Goal: Register for event/course

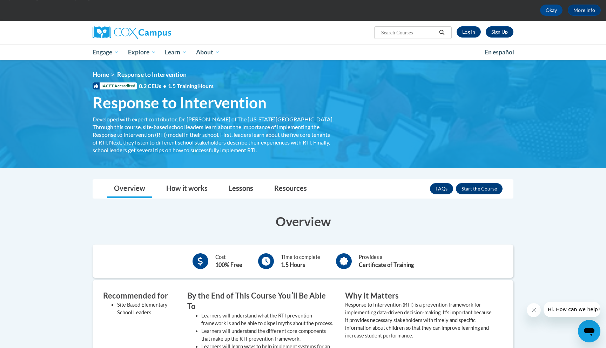
scroll to position [27, 0]
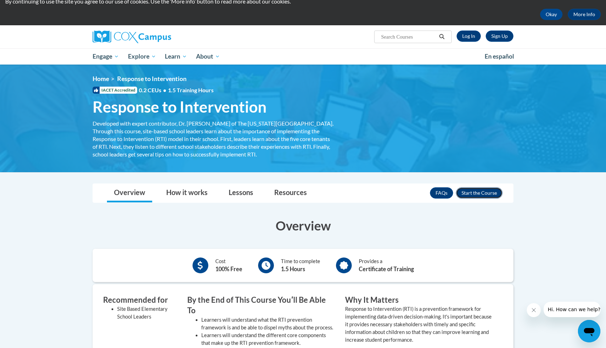
click at [490, 193] on button "Enroll" at bounding box center [479, 192] width 47 height 11
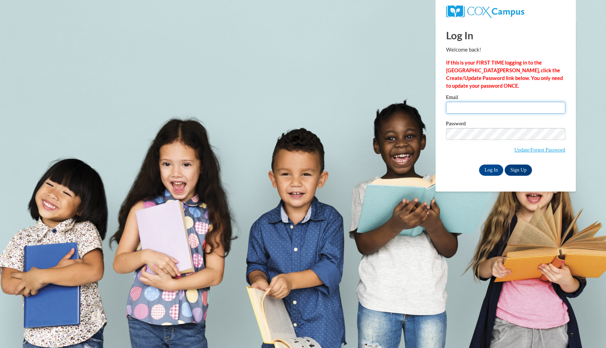
click at [475, 109] on input "Email" at bounding box center [505, 108] width 119 height 12
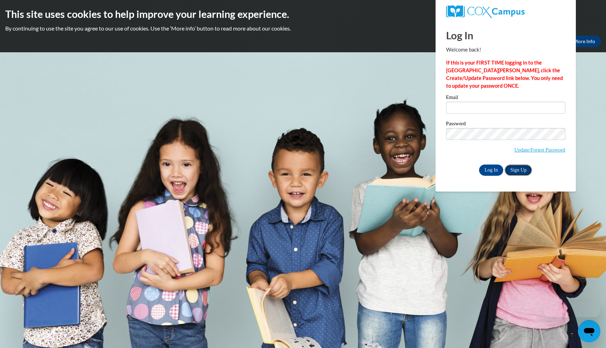
click at [514, 171] on link "Sign Up" at bounding box center [518, 170] width 27 height 11
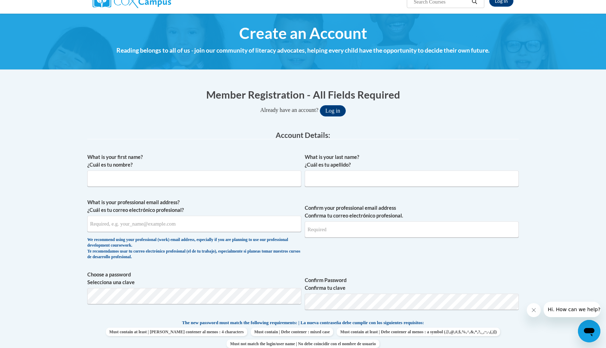
scroll to position [66, 0]
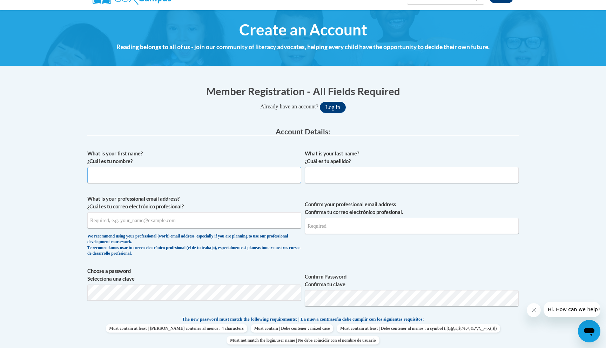
click at [231, 178] on input "What is your first name? ¿Cuál es tu nombre?" at bounding box center [194, 175] width 214 height 16
type input "Elizabeth"
type input "Daniel"
click at [168, 222] on input "What is your professional email address? ¿Cuál es tu correo electrónico profesi…" at bounding box center [194, 220] width 214 height 16
type input "erdani0423@ung.edu"
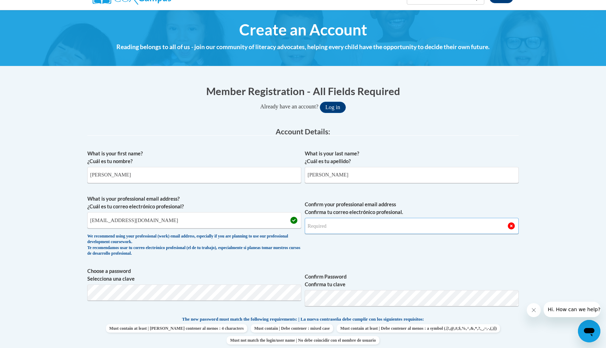
click at [334, 227] on input "Confirm your professional email address Confirma tu correo electrónico profesio…" at bounding box center [412, 226] width 214 height 16
type input "erdani0423@ung.edu"
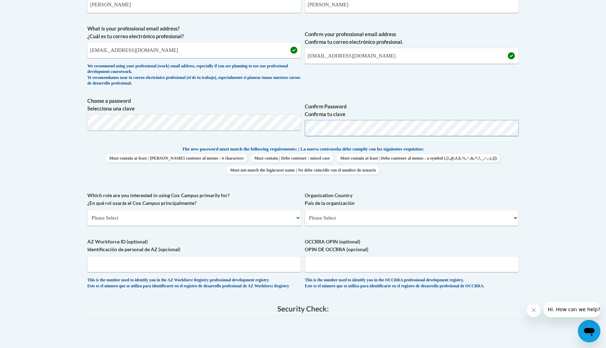
scroll to position [240, 0]
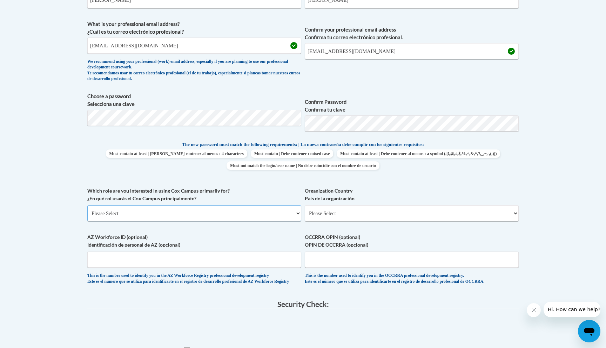
click at [246, 211] on select "Please Select College/University | Colegio/Universidad Community/Nonprofit Part…" at bounding box center [194, 213] width 214 height 16
select select "5a18ea06-2b54-4451-96f2-d152daf9eac5"
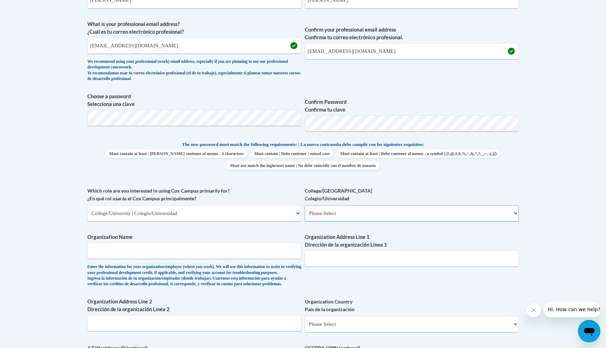
click at [316, 215] on select "Please Select College/University Staff | Empleado universitario College/Univers…" at bounding box center [412, 213] width 214 height 16
select select "99b32b07-cffc-426c-8bf6-0cd77760d84b"
click at [206, 254] on input "Organization Name" at bounding box center [194, 251] width 214 height 16
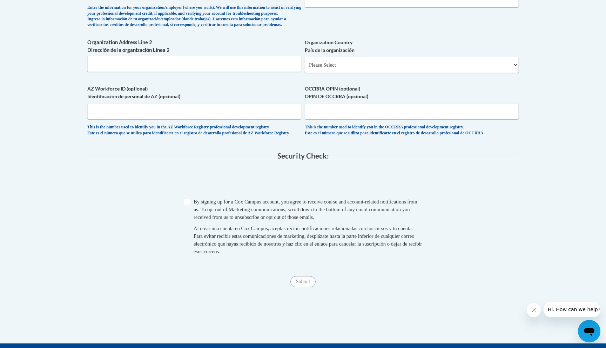
scroll to position [510, 0]
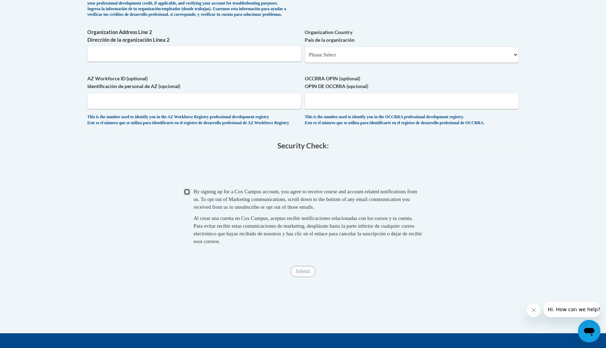
click at [188, 195] on input "Checkbox" at bounding box center [187, 192] width 6 height 6
checkbox input "true"
click at [304, 277] on input "Submit" at bounding box center [302, 271] width 25 height 11
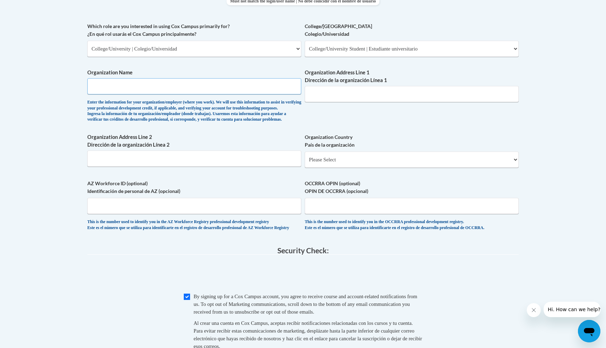
scroll to position [405, 0]
type input "University of North Georgia"
click at [316, 167] on select "Please Select United States | Estados Unidos Outside of the United States | Fue…" at bounding box center [412, 159] width 214 height 16
select select "ad49bcad-a171-4b2e-b99c-48b446064914"
select select
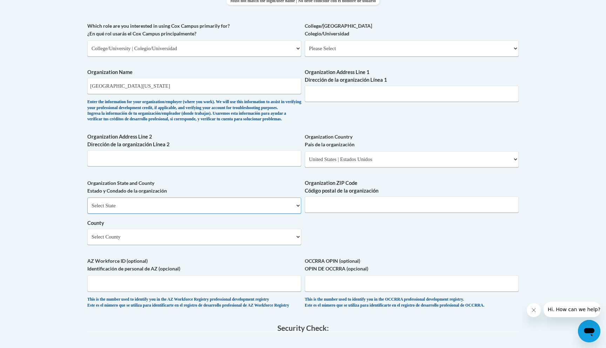
click at [238, 214] on select "Select State Alabama Alaska Arizona Arkansas California Colorado Connecticut De…" at bounding box center [194, 206] width 214 height 16
select select "Georgia"
click at [339, 213] on input "Organization ZIP Code Código postal de la organización" at bounding box center [412, 204] width 214 height 16
click at [311, 244] on div "What is your first name? ¿Cuál es tu nombre? Elizabeth What is your last name? …" at bounding box center [302, 61] width 431 height 509
click at [292, 245] on select "Select County Appling Atkinson Bacon Baker Baldwin Banks Barrow Bartow Ben Hill…" at bounding box center [194, 237] width 214 height 16
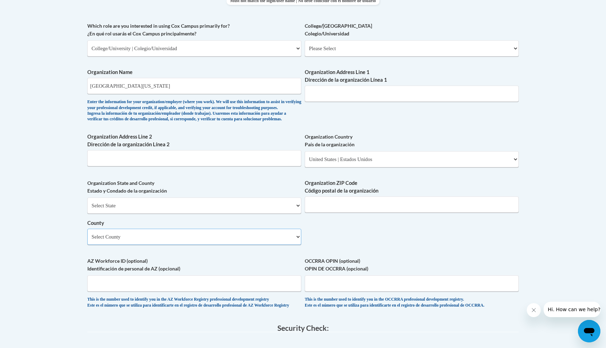
select select "Lumpkin"
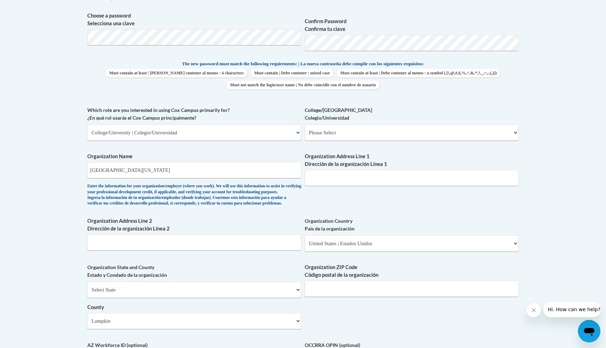
scroll to position [300, 0]
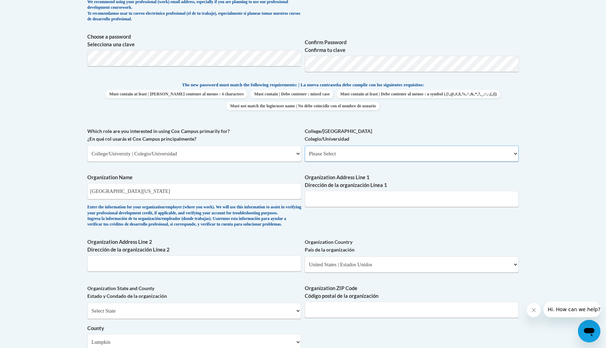
click at [337, 156] on select "Please Select College/University Staff | Empleado universitario College/Univers…" at bounding box center [412, 154] width 214 height 16
select select "99b32b07-cffc-426c-8bf6-0cd77760d84b"
select select "null"
click at [363, 203] on input "Organization Address Line 1 Dirección de la organización Línea 1" at bounding box center [412, 199] width 214 height 16
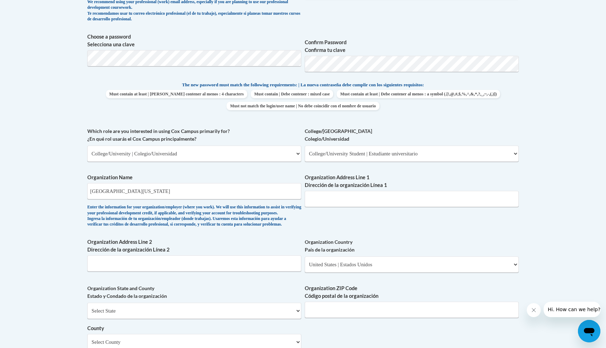
scroll to position [604, 0]
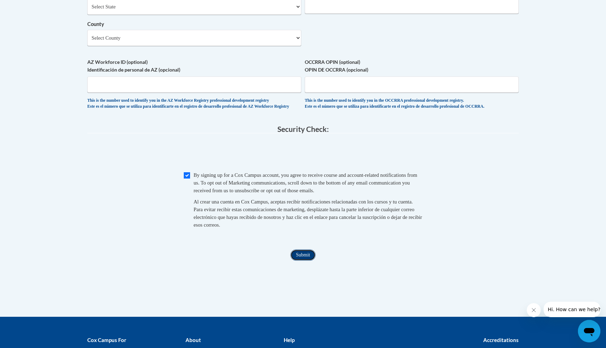
click at [302, 261] on input "Submit" at bounding box center [302, 254] width 25 height 11
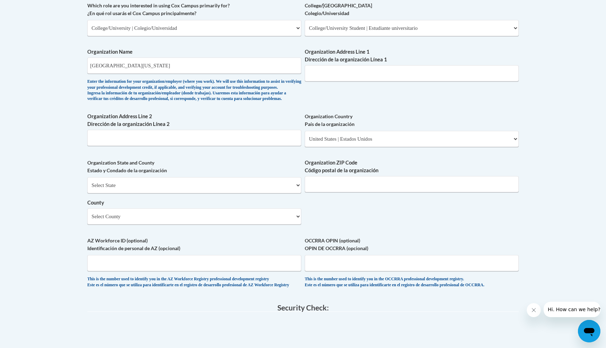
scroll to position [420, 0]
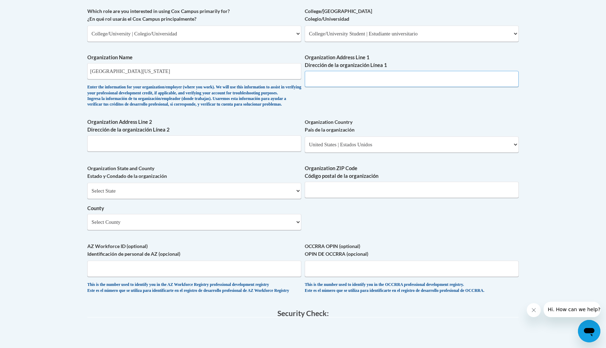
click at [364, 79] on input "Organization Address Line 1 Dirección de la organización Línea 1" at bounding box center [412, 79] width 214 height 16
click at [318, 82] on input "82 college Cir" at bounding box center [412, 79] width 214 height 16
type input "82 College Cir"
click at [176, 199] on select "Select State Alabama Alaska Arizona Arkansas California Colorado Connecticut De…" at bounding box center [194, 191] width 214 height 16
select select "Georgia"
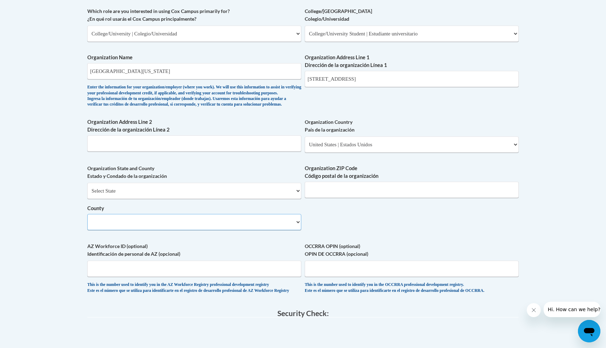
click at [199, 230] on select "County" at bounding box center [194, 222] width 214 height 16
click at [199, 230] on select "Select County Appling Atkinson Bacon Baker Baldwin Banks Barrow Bartow Ben Hill…" at bounding box center [194, 222] width 214 height 16
click at [323, 198] on input "Organization ZIP Code Código postal de la organización" at bounding box center [412, 190] width 214 height 16
type input "30597"
click at [241, 277] on input "AZ Workforce ID (optional) Identificación de personal de AZ (opcional)" at bounding box center [194, 269] width 214 height 16
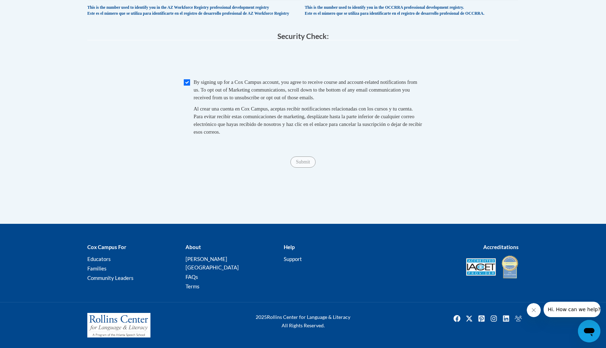
scroll to position [706, 0]
click at [309, 168] on input "Submit" at bounding box center [302, 161] width 25 height 11
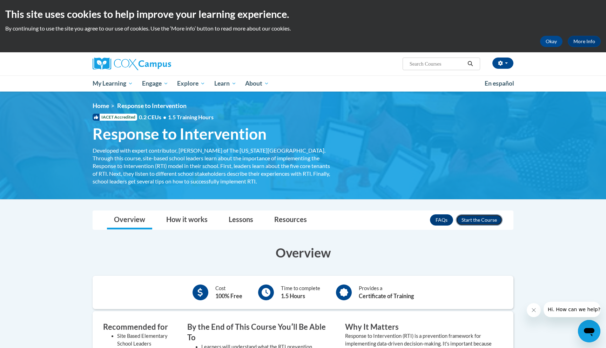
click at [469, 217] on button "Enroll" at bounding box center [479, 219] width 47 height 11
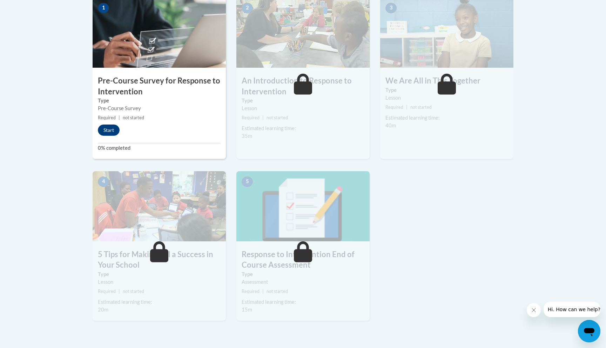
scroll to position [167, 0]
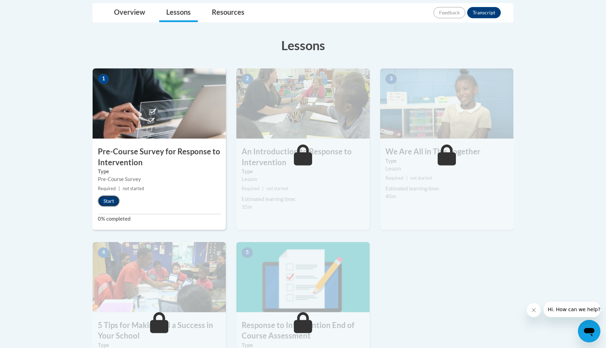
click at [110, 201] on button "Start" at bounding box center [109, 200] width 22 height 11
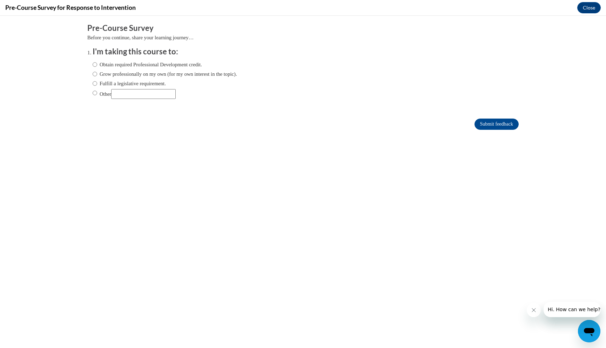
scroll to position [0, 0]
click at [188, 66] on label "Obtain required Professional Development credit." at bounding box center [147, 65] width 109 height 8
click at [97, 66] on input "Obtain required Professional Development credit." at bounding box center [95, 65] width 5 height 8
radio input "true"
click at [507, 123] on input "Submit feedback" at bounding box center [497, 124] width 44 height 11
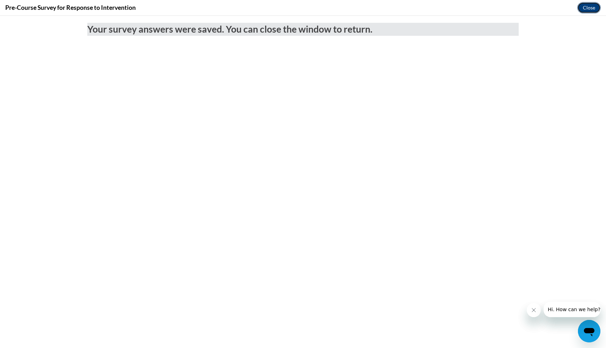
click at [588, 9] on button "Close" at bounding box center [589, 7] width 24 height 11
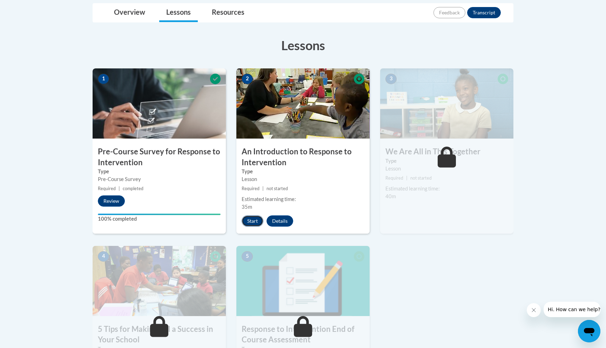
click at [255, 221] on button "Start" at bounding box center [253, 220] width 22 height 11
